Goal: Submit feedback/report problem

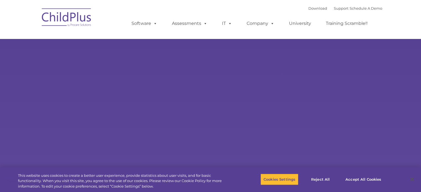
select select "MEDIUM"
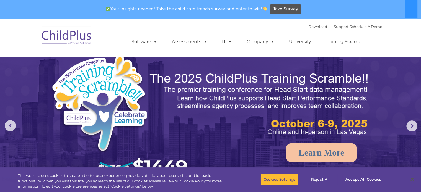
click at [69, 37] on img at bounding box center [66, 37] width 55 height 28
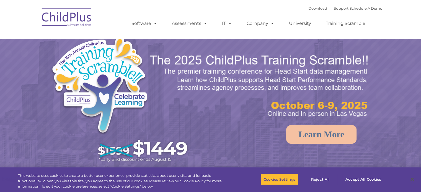
select select "MEDIUM"
